Goal: Task Accomplishment & Management: Use online tool/utility

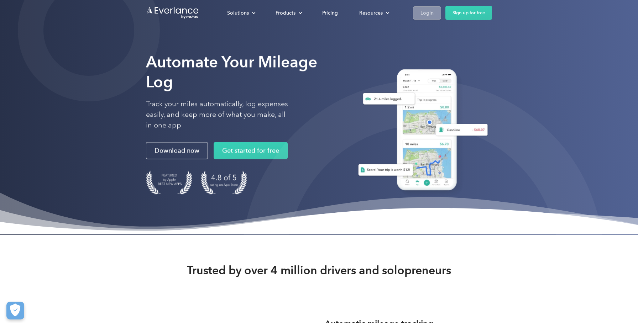
click at [421, 15] on div "Login" at bounding box center [427, 13] width 13 height 9
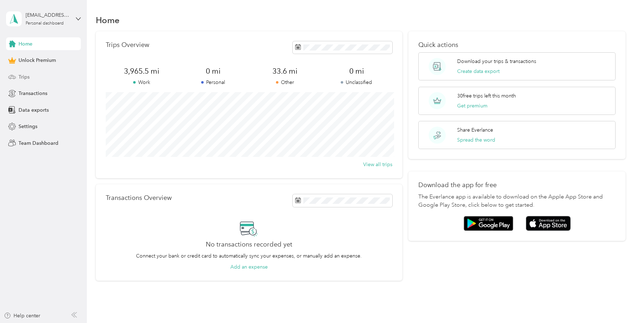
click at [19, 77] on span "Trips" at bounding box center [24, 76] width 11 height 7
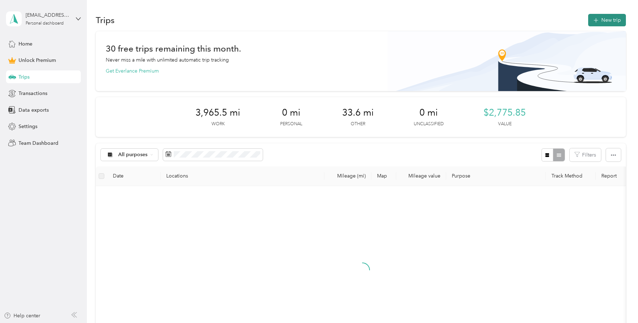
click at [608, 17] on button "New trip" at bounding box center [607, 20] width 38 height 12
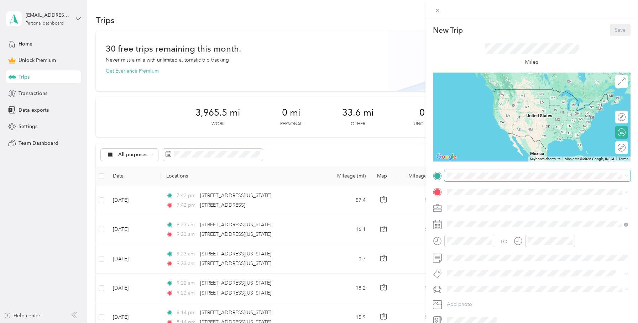
click at [455, 180] on span at bounding box center [538, 175] width 186 height 11
click at [473, 204] on span "9721 Appleton Avenue Kansas City, Missouri 64134, United States" at bounding box center [508, 201] width 97 height 6
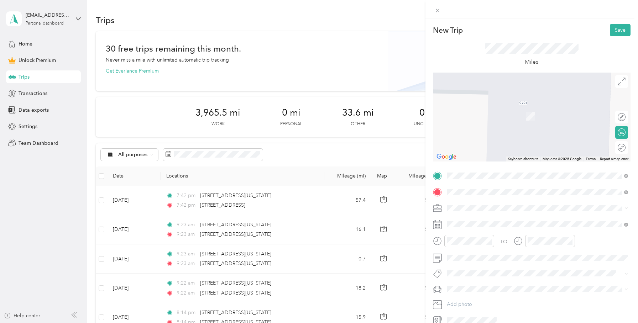
click at [506, 216] on span "Milan Kansas, United States" at bounding box center [500, 221] width 80 height 12
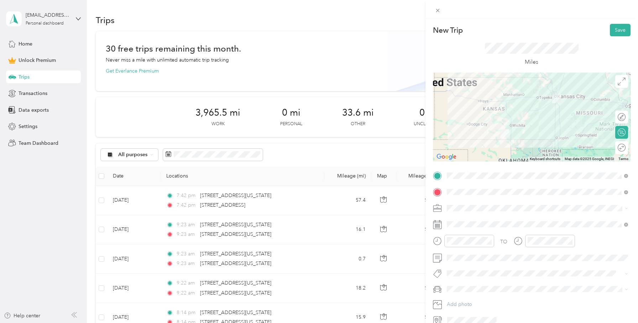
click at [624, 145] on div "Round trip" at bounding box center [622, 147] width 13 height 13
click at [616, 148] on div at bounding box center [615, 148] width 6 height 6
click at [467, 250] on ol "Work Personal Photography Other Charity Medical Moving Commute" at bounding box center [538, 263] width 186 height 100
click at [467, 249] on li "Photography" at bounding box center [538, 246] width 186 height 12
click at [611, 34] on button "Save" at bounding box center [620, 30] width 21 height 12
